Goal: Task Accomplishment & Management: Complete application form

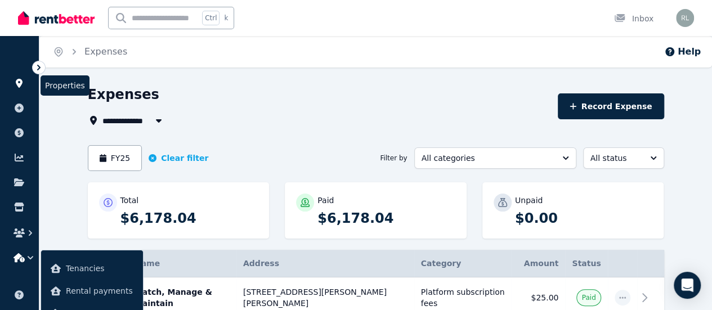
click at [26, 79] on link at bounding box center [19, 83] width 21 height 18
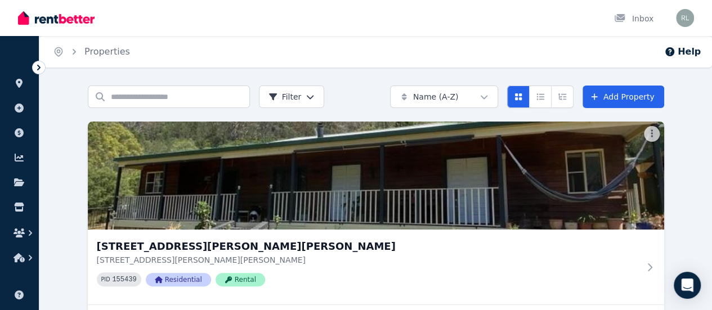
scroll to position [106, 0]
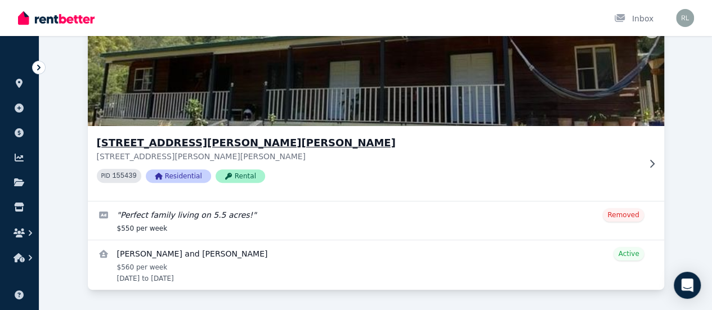
click at [134, 145] on h3 "21 Nicole Place, Moore Creek" at bounding box center [368, 143] width 542 height 16
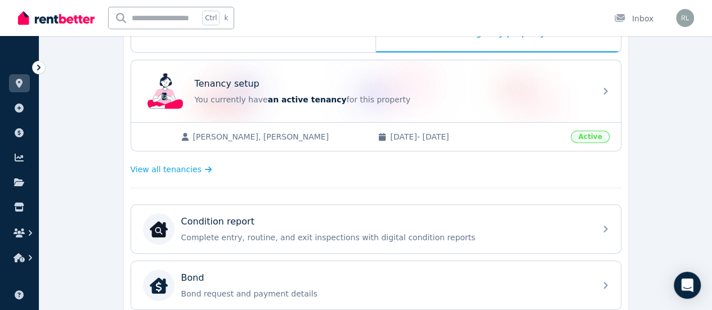
scroll to position [207, 0]
click at [24, 130] on icon at bounding box center [19, 132] width 11 height 9
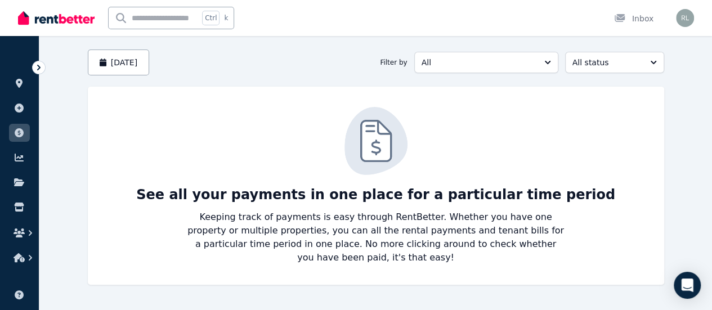
scroll to position [26, 0]
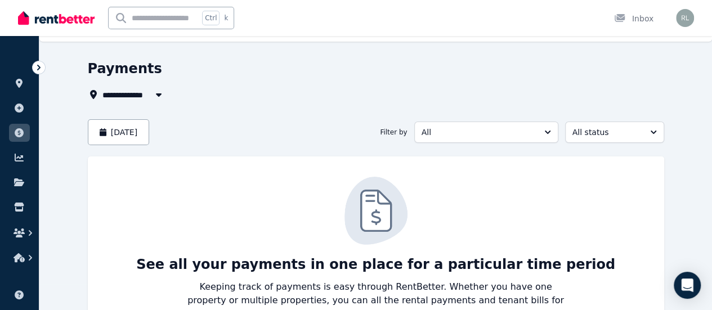
click at [149, 100] on button "button" at bounding box center [159, 95] width 20 height 14
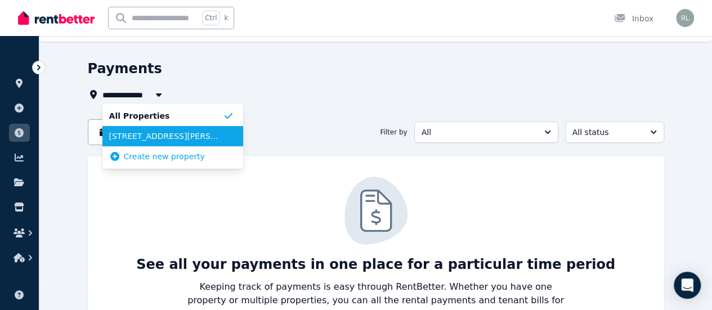
click at [131, 132] on span "21 Nicole Place, Moore Creek" at bounding box center [166, 136] width 114 height 11
type input "**********"
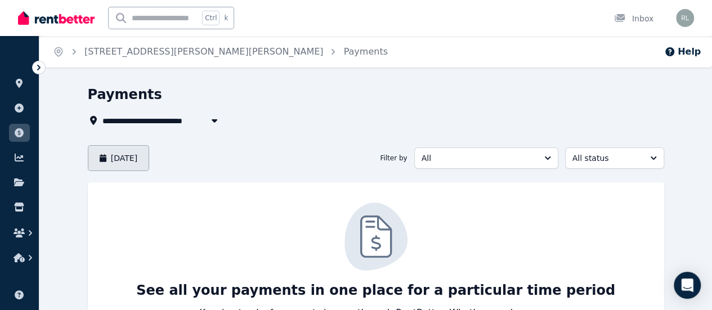
click at [107, 155] on button "August 2025" at bounding box center [119, 158] width 62 height 26
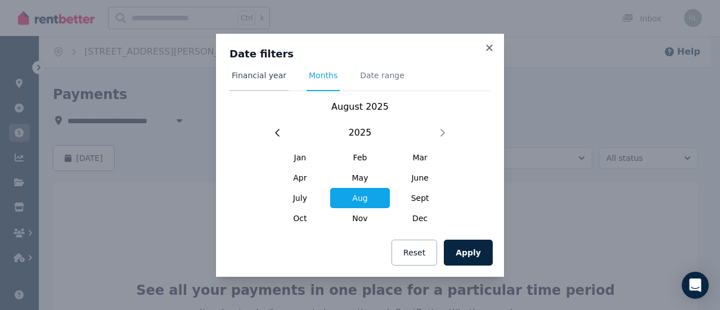
click at [246, 88] on span "Financial year" at bounding box center [259, 80] width 59 height 21
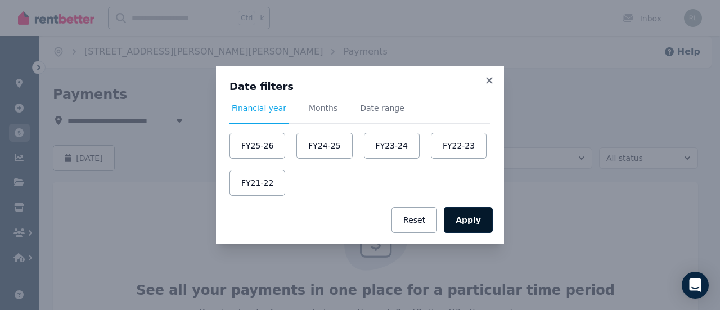
click at [467, 219] on button "Apply" at bounding box center [468, 220] width 49 height 26
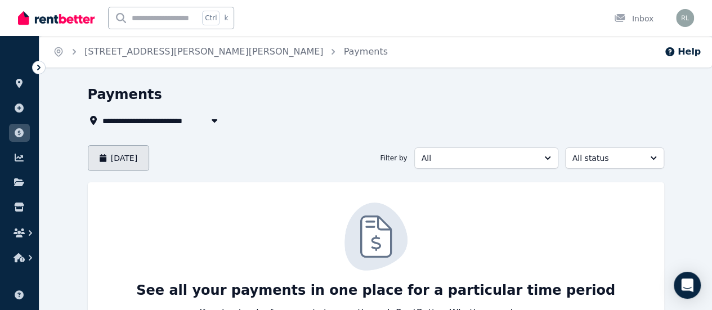
click at [126, 166] on button "August 2025" at bounding box center [119, 158] width 62 height 26
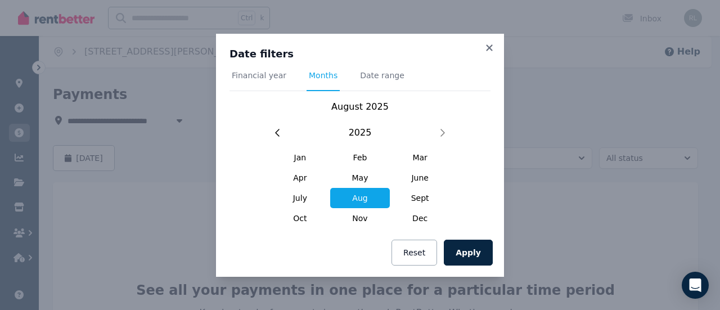
click at [489, 40] on div "Date filters Financial year Months Date range August 2025 2025 Jan Feb Mar Apr …" at bounding box center [360, 131] width 288 height 195
drag, startPoint x: 497, startPoint y: 46, endPoint x: 488, endPoint y: 47, distance: 9.1
click at [488, 47] on div "Date filters Financial year Months Date range August 2025 2025 Jan Feb Mar Apr …" at bounding box center [360, 155] width 288 height 243
click at [488, 47] on icon at bounding box center [489, 47] width 6 height 6
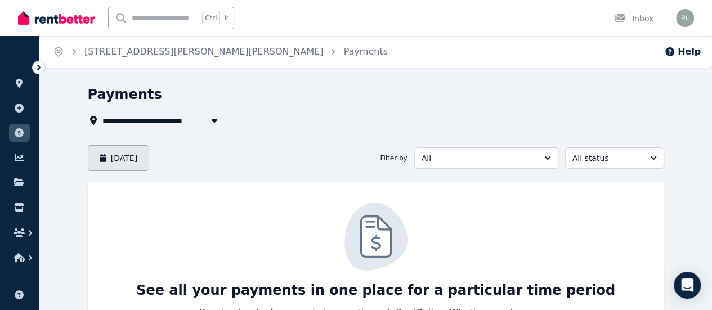
click at [103, 161] on button "August 2025" at bounding box center [119, 158] width 62 height 26
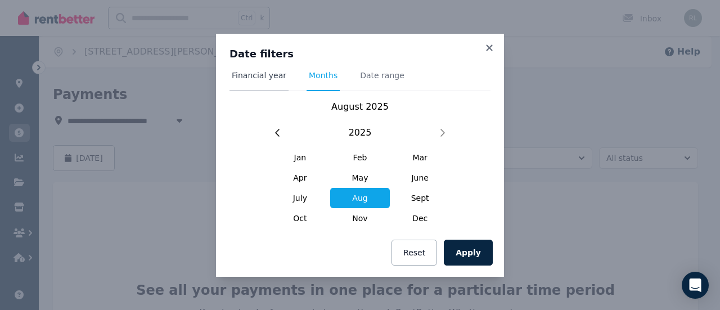
click at [253, 78] on span "Financial year" at bounding box center [259, 75] width 55 height 11
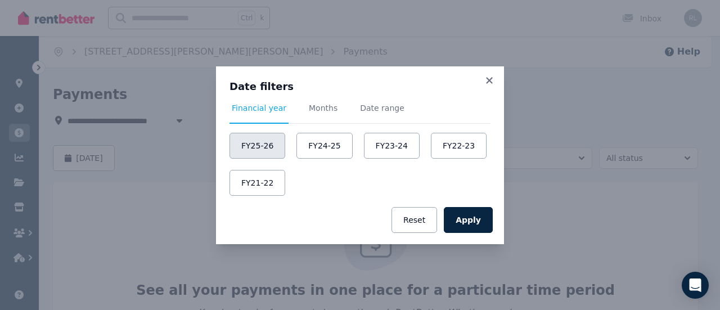
drag, startPoint x: 264, startPoint y: 159, endPoint x: 264, endPoint y: 147, distance: 11.3
click at [264, 147] on div "FY25-26 FY24-25 FY23-24 FY22-23 FY21-22" at bounding box center [360, 164] width 261 height 63
click at [264, 147] on button "FY25-26" at bounding box center [258, 146] width 56 height 26
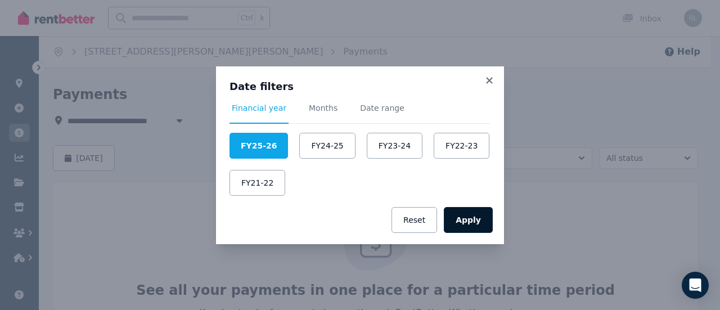
click at [467, 213] on button "Apply" at bounding box center [468, 220] width 49 height 26
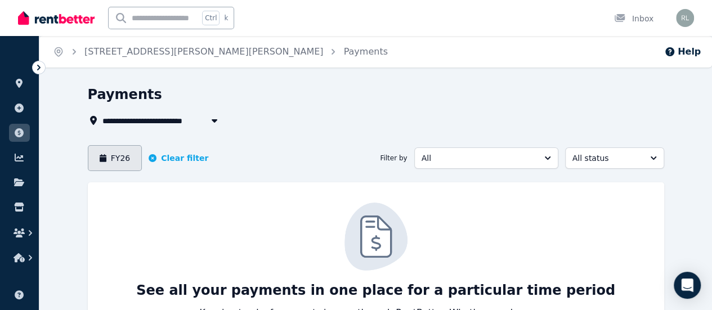
click at [88, 158] on button "FY26" at bounding box center [115, 158] width 55 height 26
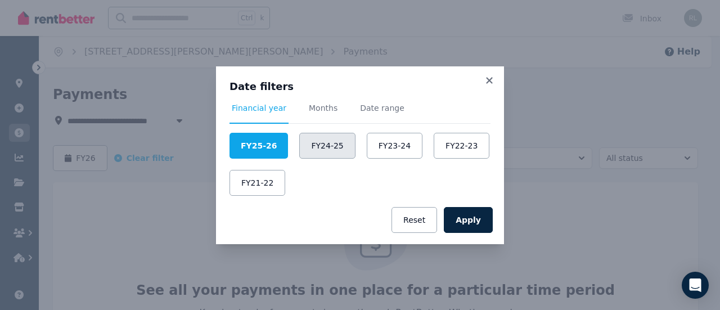
click at [324, 153] on button "FY24-25" at bounding box center [327, 146] width 56 height 26
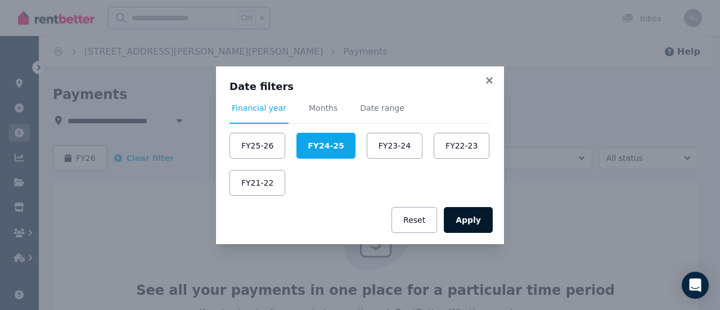
click at [476, 225] on button "Apply" at bounding box center [468, 220] width 49 height 26
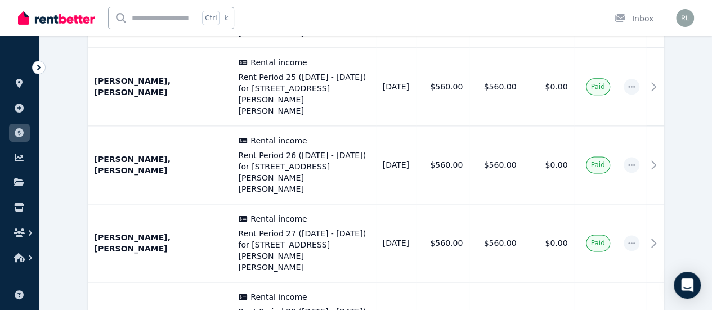
scroll to position [2819, 0]
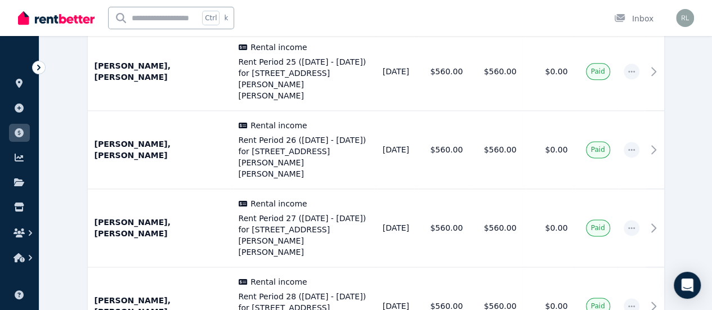
click at [684, 6] on div "Open user menu" at bounding box center [681, 18] width 25 height 36
click at [684, 17] on img "button" at bounding box center [685, 18] width 18 height 18
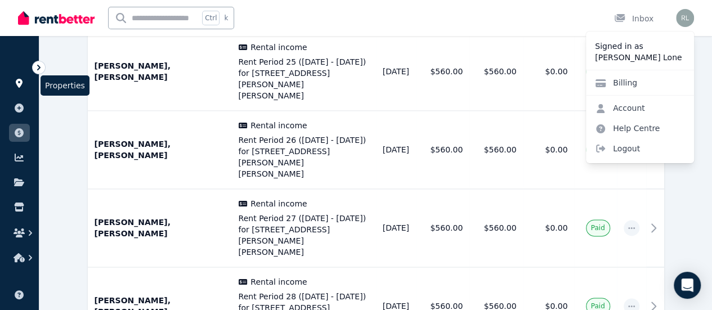
click at [24, 87] on icon at bounding box center [19, 83] width 11 height 9
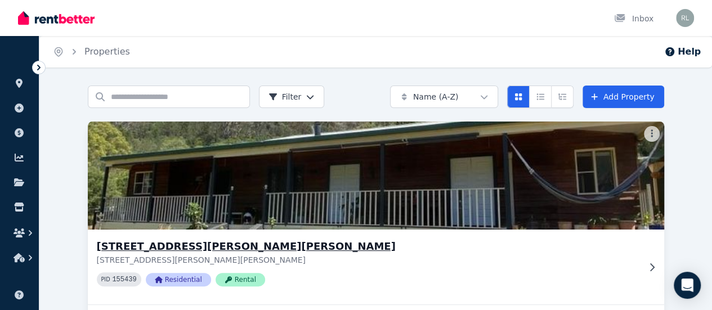
click at [163, 237] on div "21 Nicole Place, Moore Creek 21 Nicole Place, Moore Creek NSW 2340 PID 155439 R…" at bounding box center [376, 267] width 576 height 75
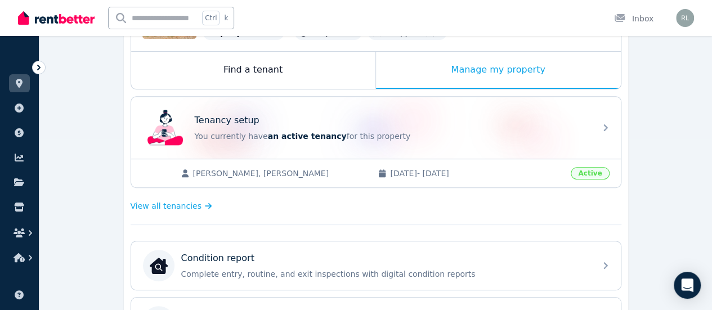
scroll to position [172, 0]
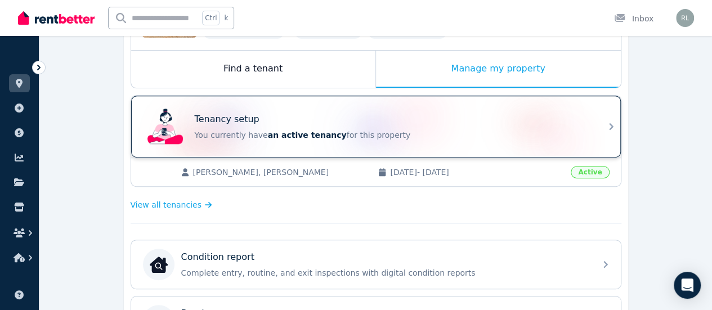
click at [266, 127] on div "Tenancy setup You currently have an active tenancy for this property" at bounding box center [392, 127] width 394 height 28
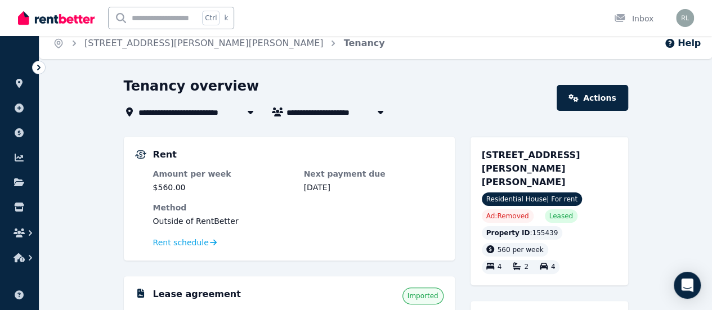
scroll to position [10, 0]
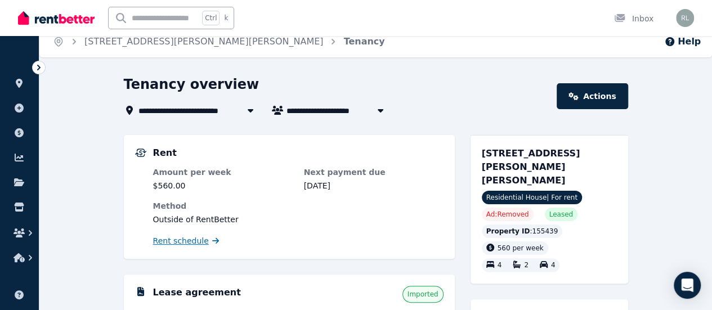
click at [189, 240] on span "Rent schedule" at bounding box center [181, 240] width 56 height 11
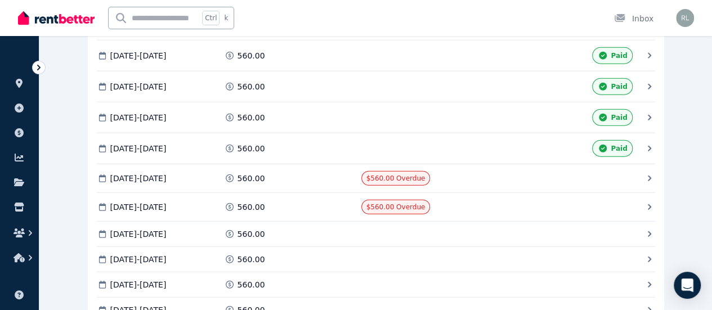
scroll to position [1385, 0]
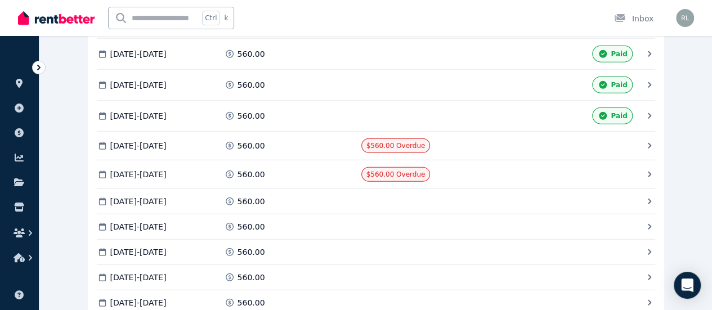
click at [0, 0] on span "Mark as Paid" at bounding box center [0, 0] width 0 height 0
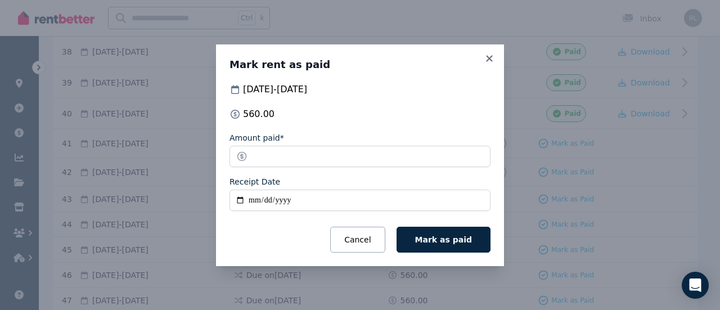
click at [254, 203] on input "Receipt Date" at bounding box center [360, 200] width 261 height 21
type input "**********"
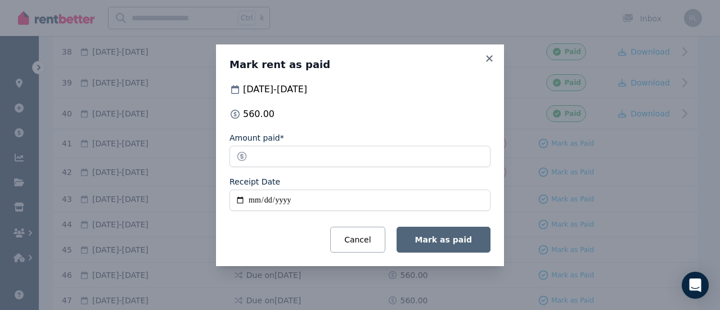
click at [463, 241] on span "Mark as paid" at bounding box center [443, 239] width 57 height 9
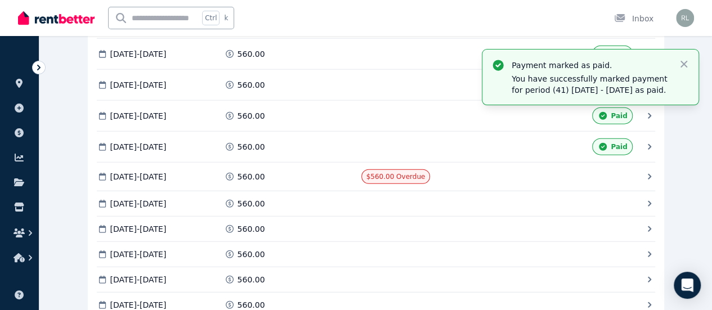
click at [0, 0] on span "Mark as Paid" at bounding box center [0, 0] width 0 height 0
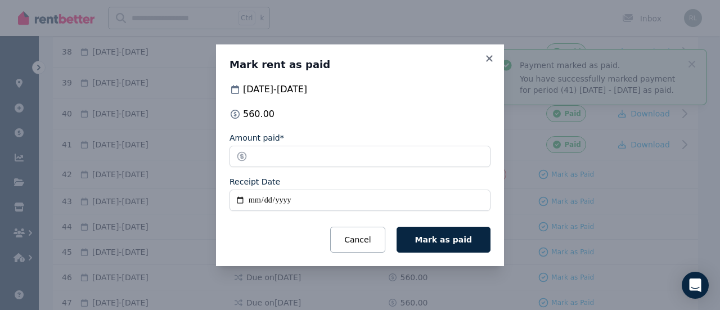
click at [252, 200] on input "Receipt Date" at bounding box center [360, 200] width 261 height 21
type input "**********"
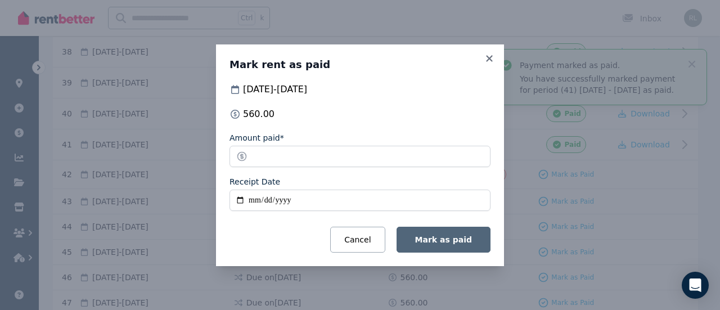
click at [434, 236] on span "Mark as paid" at bounding box center [443, 239] width 57 height 9
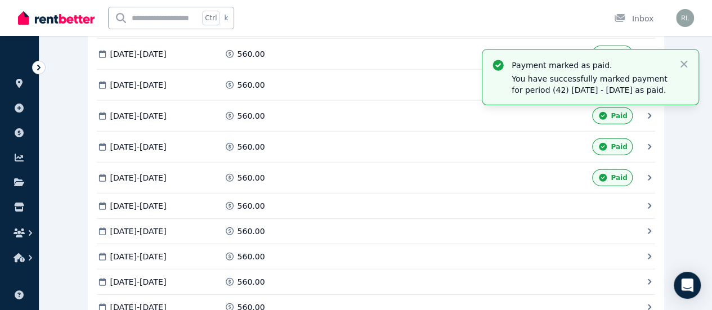
click at [0, 0] on span "Mark as Paid" at bounding box center [0, 0] width 0 height 0
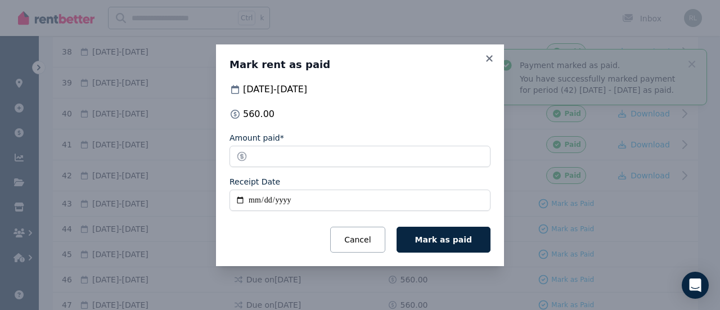
click at [251, 203] on input "Receipt Date" at bounding box center [360, 200] width 261 height 21
type input "**********"
click at [397, 227] on button "Mark as paid" at bounding box center [444, 240] width 94 height 26
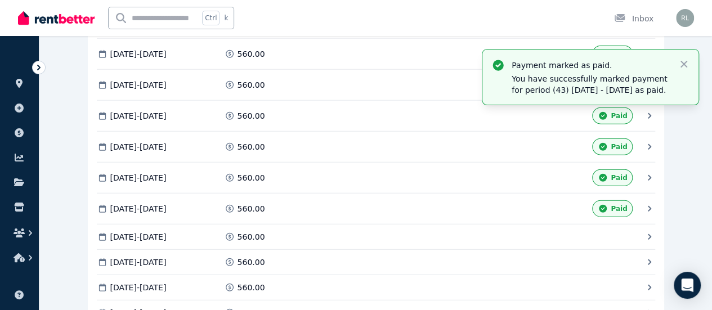
click at [0, 0] on span "Mark as Paid" at bounding box center [0, 0] width 0 height 0
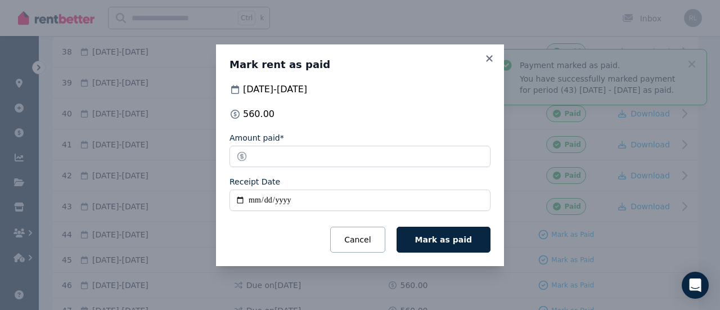
click at [297, 201] on input "Receipt Date" at bounding box center [360, 200] width 261 height 21
type input "**********"
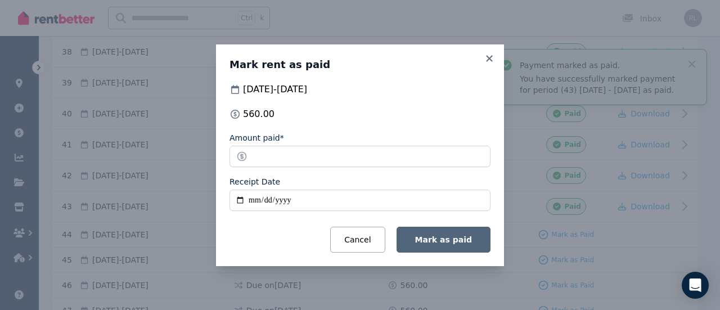
click at [439, 237] on span "Mark as paid" at bounding box center [443, 239] width 57 height 9
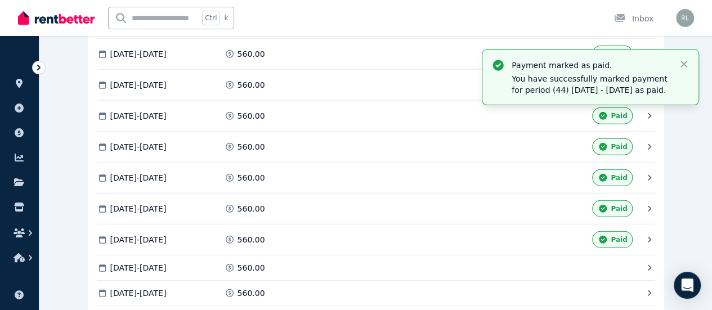
click at [0, 0] on span "Mark as Paid" at bounding box center [0, 0] width 0 height 0
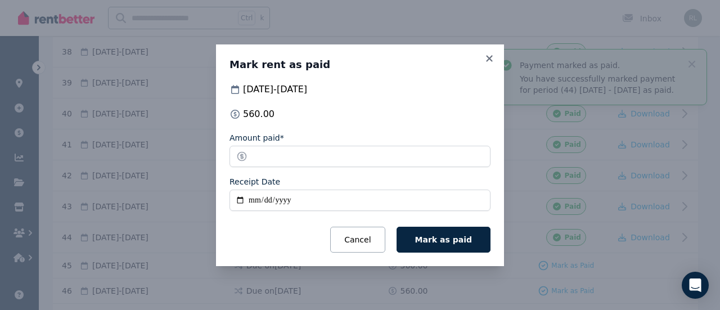
click at [251, 200] on input "Receipt Date" at bounding box center [360, 200] width 261 height 21
type input "**********"
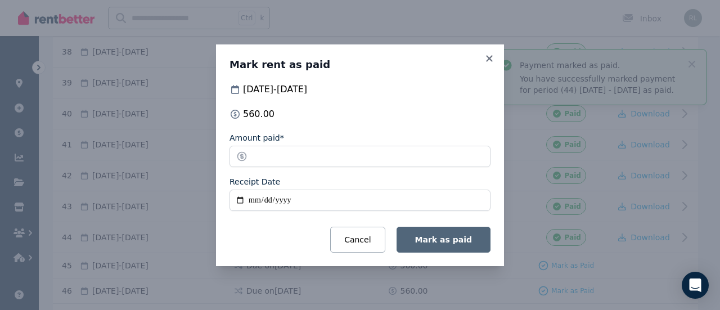
click at [424, 248] on button "Mark as paid" at bounding box center [444, 240] width 94 height 26
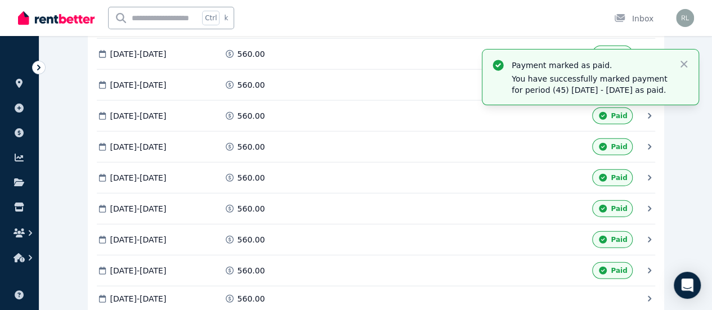
click at [0, 0] on span "Mark as Paid" at bounding box center [0, 0] width 0 height 0
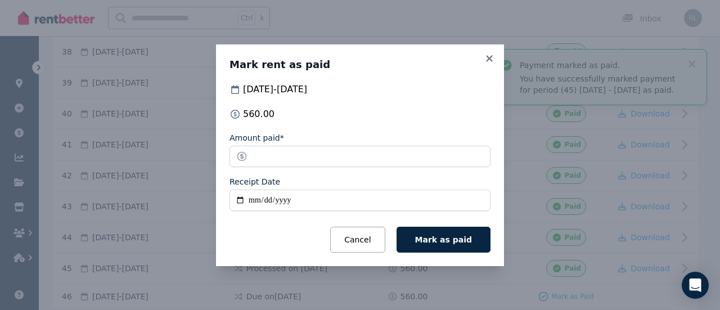
click at [254, 201] on input "Receipt Date" at bounding box center [360, 200] width 261 height 21
type input "**********"
click at [397, 227] on button "Mark as paid" at bounding box center [444, 240] width 94 height 26
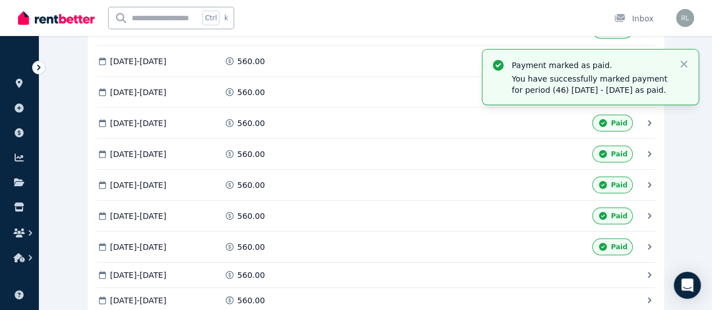
scroll to position [1440, 0]
click at [0, 0] on span "Mark as Paid" at bounding box center [0, 0] width 0 height 0
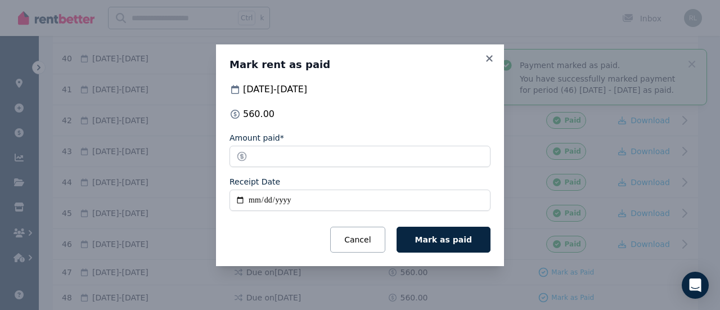
click at [252, 204] on input "Receipt Date" at bounding box center [360, 200] width 261 height 21
type input "**********"
click at [397, 227] on button "Mark as paid" at bounding box center [444, 240] width 94 height 26
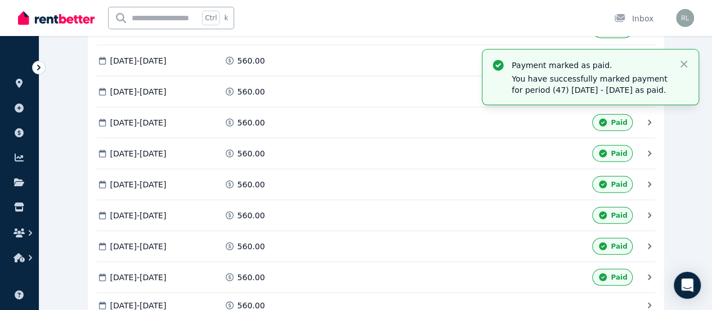
click at [0, 0] on span "Mark as Paid" at bounding box center [0, 0] width 0 height 0
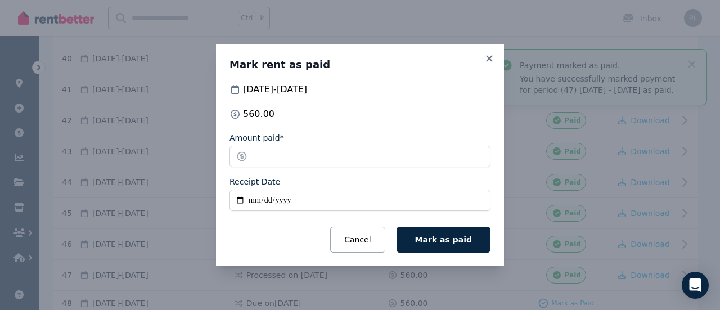
click at [255, 200] on input "Receipt Date" at bounding box center [360, 200] width 261 height 21
type input "**********"
click at [397, 227] on button "Mark as paid" at bounding box center [444, 240] width 94 height 26
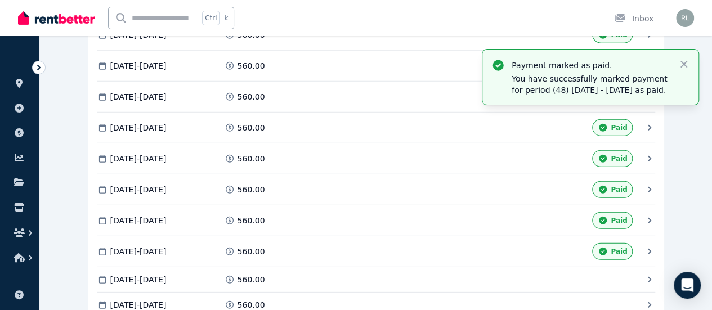
scroll to position [1502, 0]
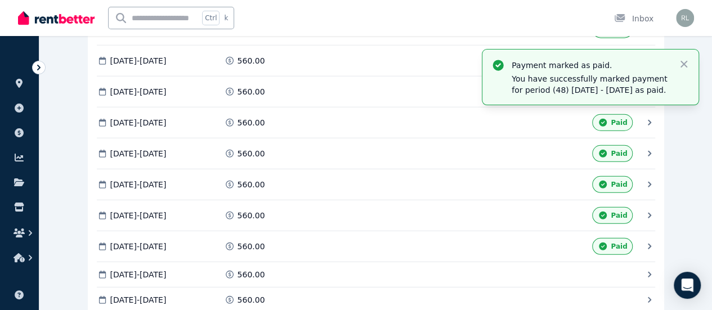
click at [0, 0] on span "Mark as Paid" at bounding box center [0, 0] width 0 height 0
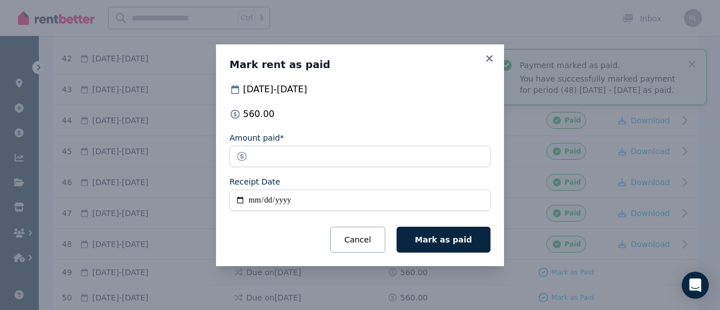
click at [257, 204] on input "Receipt Date" at bounding box center [360, 200] width 261 height 21
type input "**********"
click at [397, 227] on button "Mark as paid" at bounding box center [444, 240] width 94 height 26
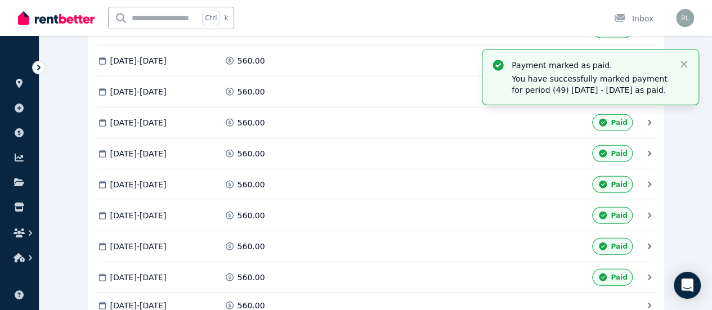
scroll to position [1541, 0]
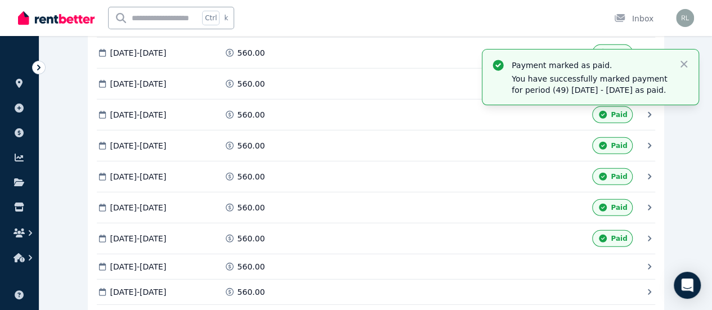
click at [0, 0] on span "Mark as Paid" at bounding box center [0, 0] width 0 height 0
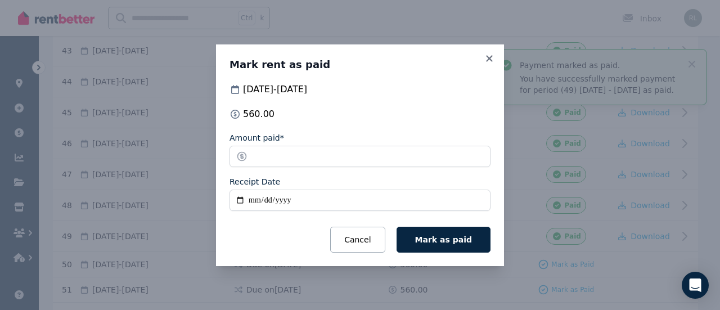
click at [254, 201] on input "Receipt Date" at bounding box center [360, 200] width 261 height 21
type input "**********"
click at [397, 227] on button "Mark as paid" at bounding box center [444, 240] width 94 height 26
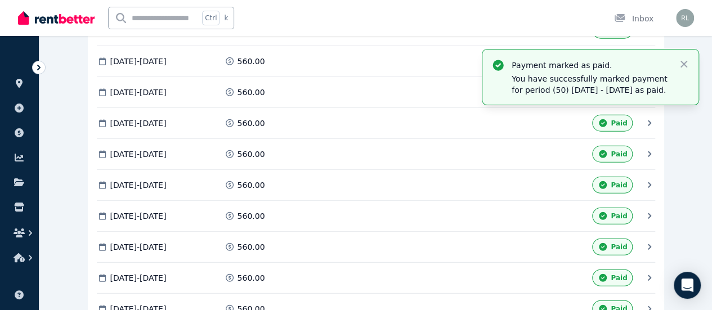
scroll to position [1511, 0]
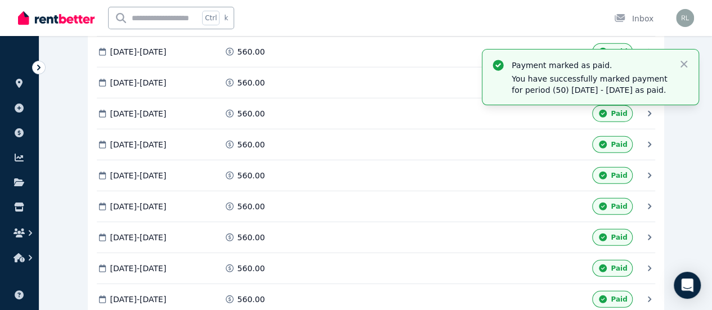
click at [0, 0] on span "Download" at bounding box center [0, 0] width 0 height 0
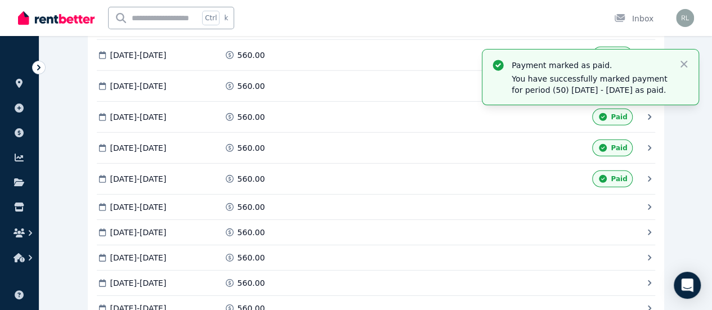
scroll to position [1632, 0]
